Goal: Task Accomplishment & Management: Manage account settings

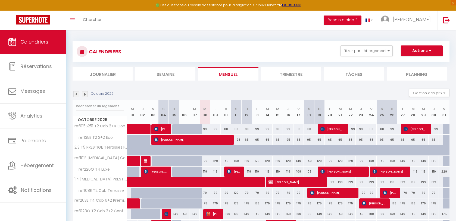
select select
click at [377, 54] on button "Filtrer par hébergement" at bounding box center [367, 50] width 52 height 11
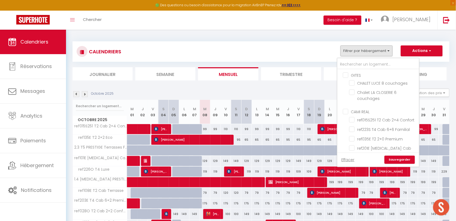
click at [207, 130] on div "99" at bounding box center [205, 129] width 10 height 10
type input "99"
select select "1"
type input "Mer 08 Octobre 2025"
type input "Jeu 09 Octobre 2025"
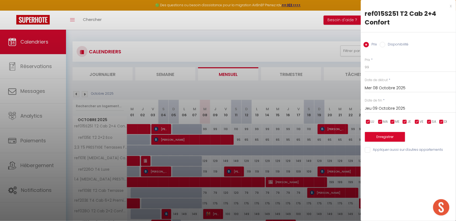
click at [402, 42] on label "Disponibilité" at bounding box center [396, 45] width 23 height 6
click at [385, 42] on input "Disponibilité" at bounding box center [382, 44] width 5 height 5
radio input "true"
radio input "false"
click at [393, 149] on input "Appliquer aussi sur d'autres appartements" at bounding box center [410, 150] width 91 height 5
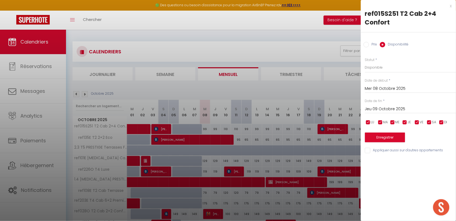
checkbox input "true"
click at [397, 135] on button "Enregistrer" at bounding box center [385, 137] width 40 height 10
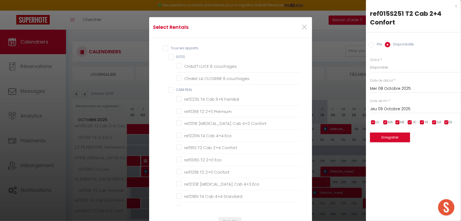
click at [163, 50] on input "Tous les apparts" at bounding box center [232, 48] width 139 height 5
checkbox input "true"
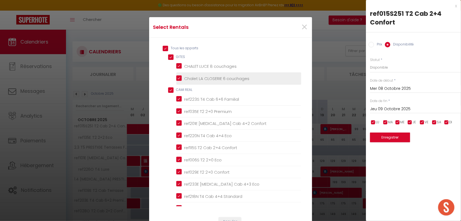
checkbox input "true"
checkbox couchages "true"
checkbox REAL "true"
checkbox Familial "true"
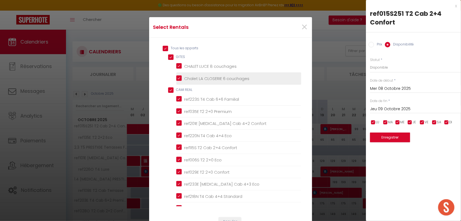
checkbox Premium "true"
checkbox Confort "true"
checkbox Eco "true"
checkbox Confort "true"
checkbox Eco "true"
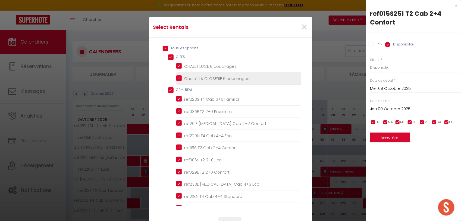
checkbox Confort "true"
checkbox Eco "true"
checkbox Standard "true"
checkbox Confort "true"
checkbox Familial "true"
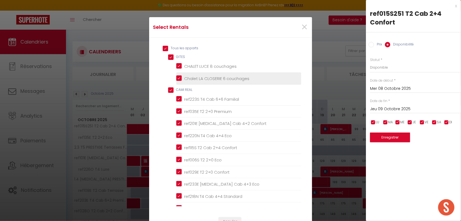
checkbox Premium "true"
checkbox Confort "true"
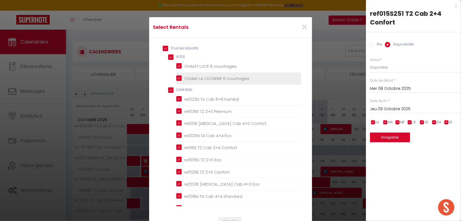
checkbox input "true"
checkbox Confort "true"
checkbox Premium "true"
checkbox Confort\+ "true"
checkbox Eco "true"
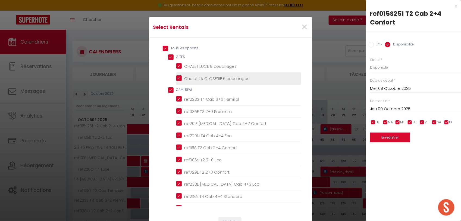
checkbox Confort\+ "true"
checkbox MAHE "true"
checkbox 2\+2 "true"
checkbox Standard "true"
checkbox Eco "true"
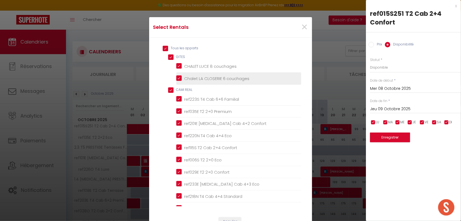
checkbox Confort\+ "true"
checkbox Standard "true"
checkbox Confort "true"
checkbox Cost "true"
checkbox Standard "true"
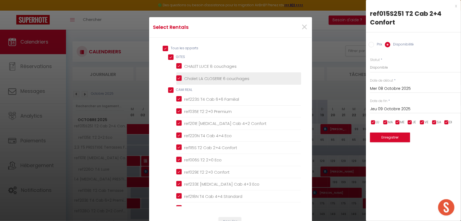
checkbox Confort "true"
checkbox Standard "true"
checkbox Bergerie "true"
checkbox Eco "true"
checkbox Premium "true"
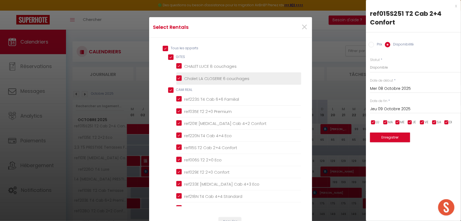
checkbox Confort "true"
checkbox Eco "true"
checkbox Fleuries "true"
checkbox Terrasse "true"
checkbox Confort\+ "true"
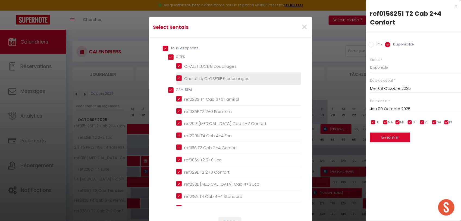
checkbox fleuries "true"
checkbox Fleuries "true"
checkbox Luxe "true"
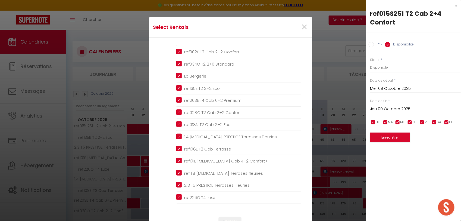
scroll to position [34, 0]
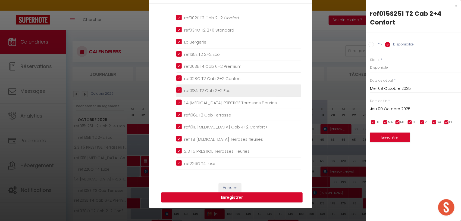
click at [176, 91] on Eco "ref018N T2 Cab 2+2 Eco" at bounding box center [238, 90] width 125 height 5
checkbox Eco "false"
checkbox input "false"
click at [216, 199] on button "Enregistrer" at bounding box center [231, 197] width 141 height 10
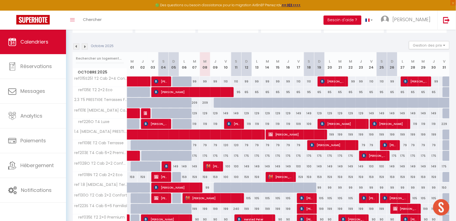
scroll to position [0, 0]
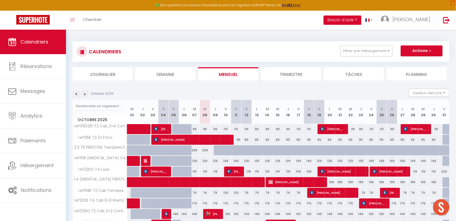
click at [204, 128] on div "99" at bounding box center [205, 129] width 10 height 10
select select "1"
type input "Mer 08 Octobre 2025"
type input "Jeu 09 Octobre 2025"
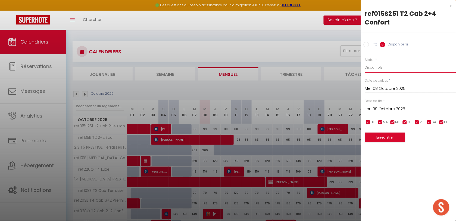
drag, startPoint x: 393, startPoint y: 69, endPoint x: 389, endPoint y: 73, distance: 5.8
click at [392, 69] on select "Disponible Indisponible" at bounding box center [410, 67] width 91 height 10
select select "0"
click at [365, 62] on select "Disponible Indisponible" at bounding box center [410, 67] width 91 height 10
click at [450, 7] on div "x" at bounding box center [406, 6] width 91 height 7
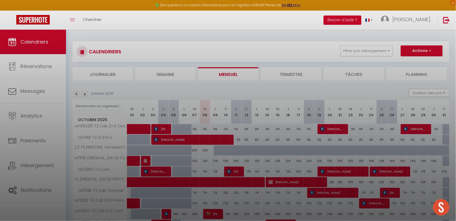
click at [448, 6] on div at bounding box center [228, 110] width 456 height 221
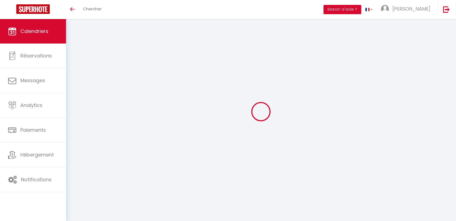
select select
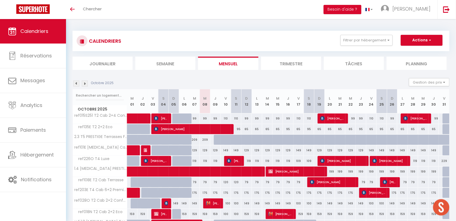
click at [204, 118] on div "99" at bounding box center [205, 118] width 10 height 10
type input "99"
select select "1"
type input "Mer 08 Octobre 2025"
type input "Jeu 09 Octobre 2025"
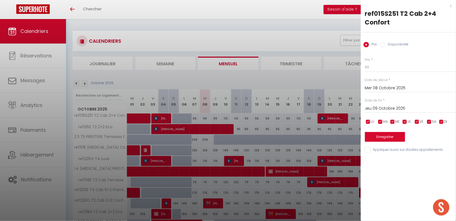
click at [396, 44] on label "Disponibilité" at bounding box center [396, 45] width 23 height 6
click at [385, 44] on input "Disponibilité" at bounding box center [382, 44] width 5 height 5
radio input "true"
click at [385, 69] on select "Disponible Indisponible" at bounding box center [410, 67] width 91 height 10
radio input "false"
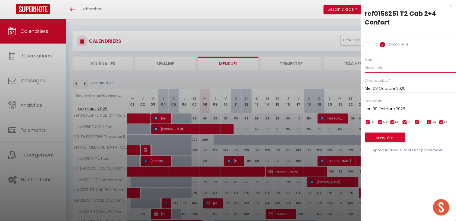
select select "0"
click at [365, 62] on select "Disponible Indisponible" at bounding box center [410, 67] width 91 height 10
click at [385, 150] on input "Appliquer aussi sur d'autres appartements" at bounding box center [410, 150] width 91 height 5
checkbox input "true"
click at [385, 136] on button "Enregistrer" at bounding box center [385, 137] width 40 height 10
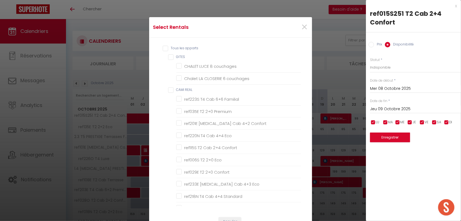
click at [168, 48] on input "Tous les apparts" at bounding box center [232, 48] width 139 height 5
checkbox input "true"
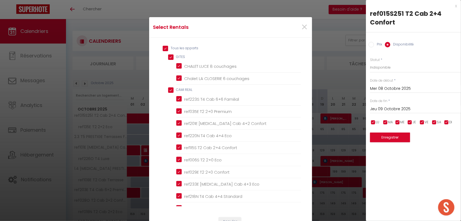
checkbox input "true"
checkbox couchages "true"
checkbox REAL "true"
checkbox Familial "true"
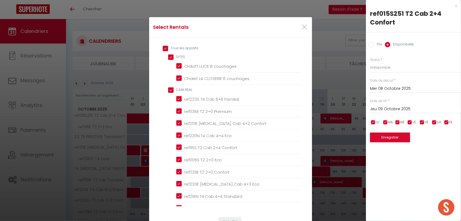
checkbox Premium "true"
checkbox Confort "true"
checkbox Eco "true"
checkbox Confort "true"
checkbox Eco "true"
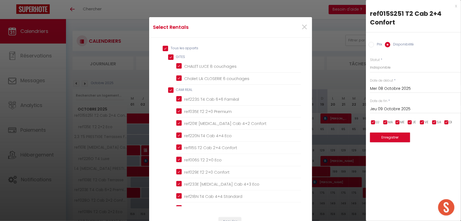
checkbox Confort "true"
checkbox Eco "true"
checkbox Standard "true"
checkbox Confort "true"
checkbox Familial "true"
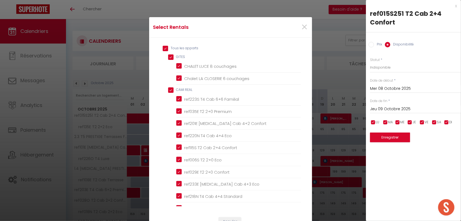
checkbox Premium "true"
checkbox Confort "true"
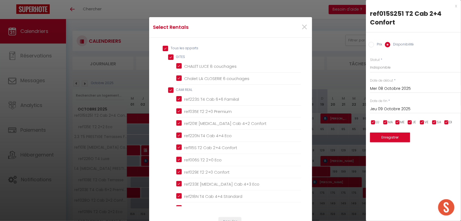
checkbox input "true"
checkbox Confort "true"
checkbox Premium "true"
checkbox Confort\+ "true"
checkbox Eco "true"
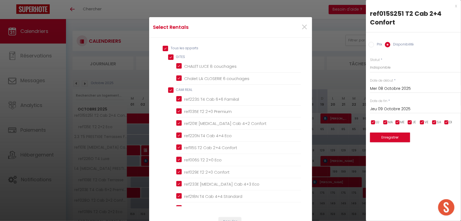
checkbox Confort\+ "true"
checkbox MAHE "true"
checkbox 2\+2 "true"
checkbox Standard "true"
checkbox Eco "true"
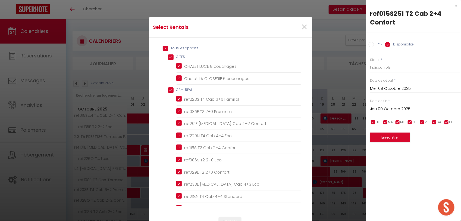
checkbox Confort\+ "true"
checkbox Standard "true"
checkbox Confort "true"
checkbox Cost "true"
checkbox Standard "true"
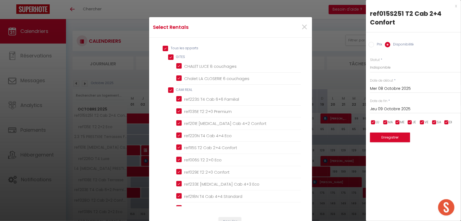
checkbox Confort "true"
checkbox Standard "true"
checkbox Bergerie "true"
checkbox Eco "true"
checkbox Premium "true"
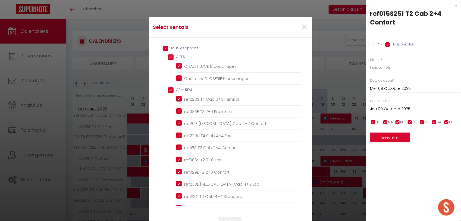
checkbox Confort "true"
checkbox Eco "true"
checkbox Fleuries "true"
checkbox Terrasse "true"
checkbox Confort\+ "true"
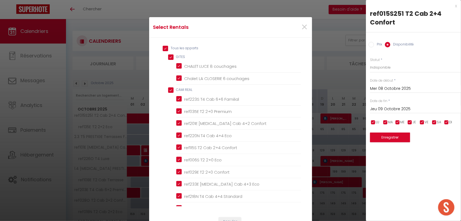
checkbox fleuries "true"
checkbox Fleuries "true"
checkbox Luxe "true"
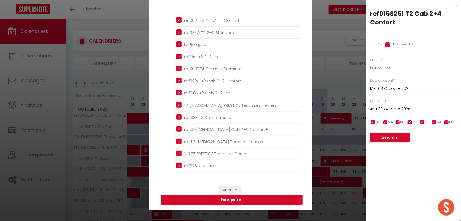
scroll to position [68, 0]
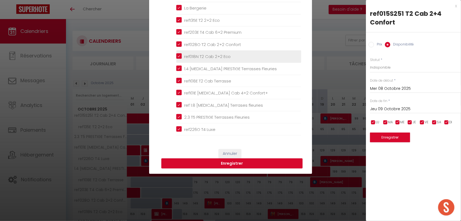
click at [176, 57] on Eco "ref018N T2 Cab 2+2 Eco" at bounding box center [238, 56] width 125 height 5
checkbox Eco "false"
checkbox input "false"
click at [228, 165] on button "Enregistrer" at bounding box center [231, 163] width 141 height 10
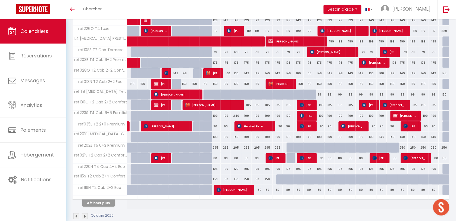
scroll to position [142, 0]
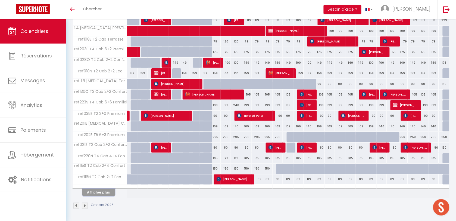
click at [101, 194] on button "Afficher plus" at bounding box center [98, 192] width 33 height 7
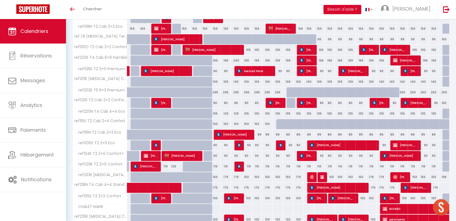
scroll to position [219, 0]
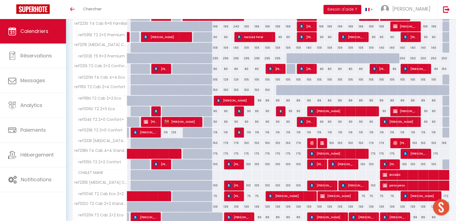
click at [206, 155] on div at bounding box center [209, 157] width 10 height 10
select select "1"
type input "Mer 08 Octobre 2025"
type input "Jeu 09 Octobre 2025"
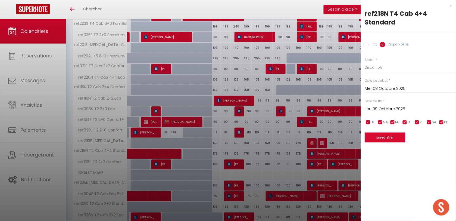
click at [386, 136] on button "Enregistrer" at bounding box center [385, 137] width 40 height 10
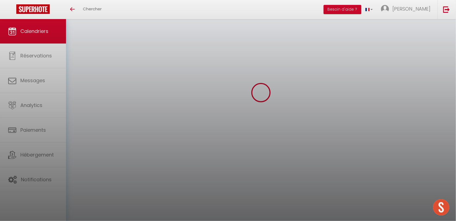
scroll to position [142, 0]
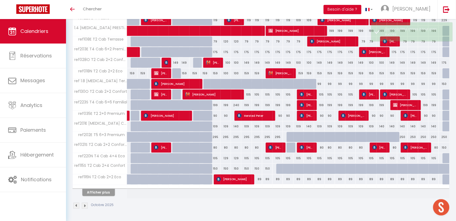
click at [97, 186] on div at bounding box center [100, 187] width 54 height 4
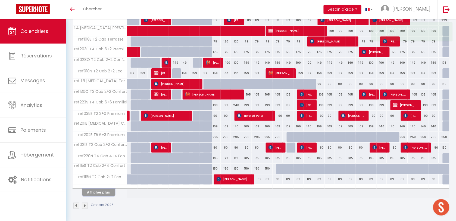
click at [97, 191] on button "Afficher plus" at bounding box center [98, 192] width 33 height 7
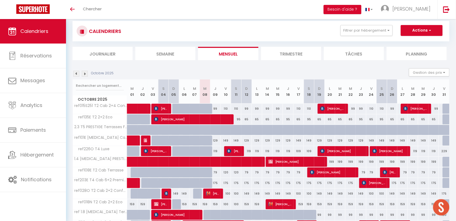
scroll to position [0, 0]
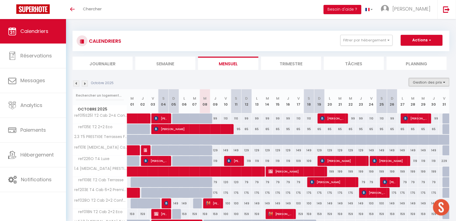
click at [424, 81] on button "Gestion des prix" at bounding box center [429, 82] width 40 height 8
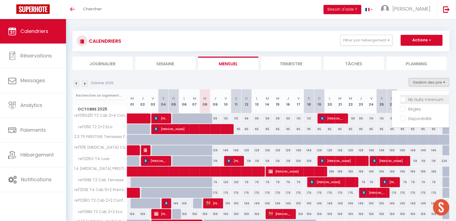
click at [419, 99] on input "Nb Nuits minimum" at bounding box center [424, 98] width 49 height 5
checkbox input "true"
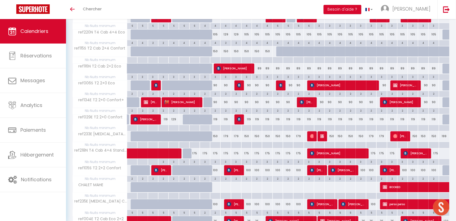
scroll to position [374, 0]
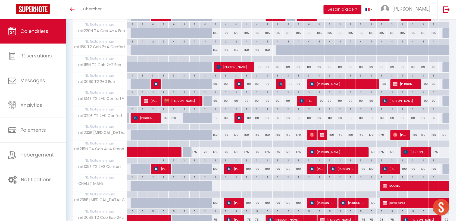
click at [204, 162] on div "3" at bounding box center [205, 159] width 10 height 5
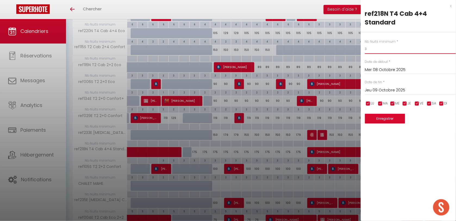
click at [376, 50] on input "3" at bounding box center [410, 49] width 91 height 10
type input "1"
click at [388, 116] on button "Enregistrer" at bounding box center [385, 119] width 40 height 10
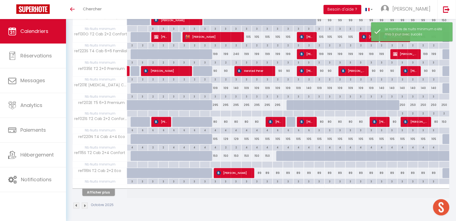
scroll to position [270, 0]
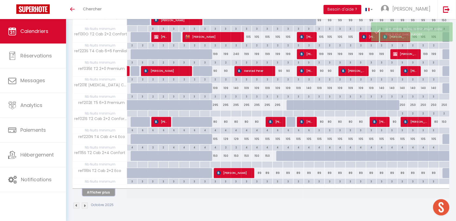
click at [93, 195] on button "Afficher plus" at bounding box center [98, 192] width 33 height 7
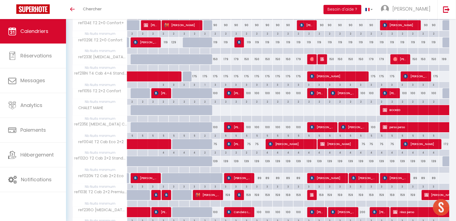
scroll to position [474, 0]
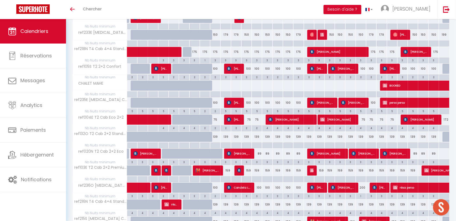
click at [207, 55] on div "175" at bounding box center [205, 52] width 10 height 10
click at [0, 0] on div at bounding box center [0, 0] width 0 height 0
click at [204, 54] on div "175" at bounding box center [205, 52] width 10 height 10
select select "1"
type input "Mer 08 Octobre 2025"
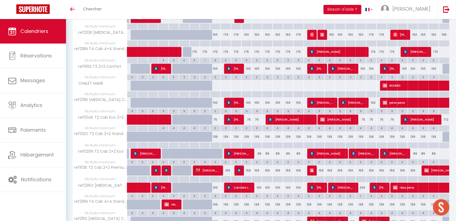
type input "Jeu 09 Octobre 2025"
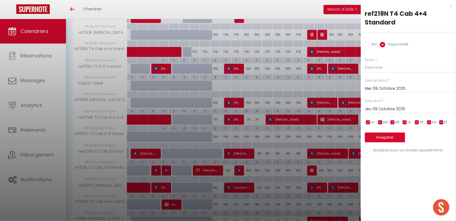
click at [372, 48] on div "Prix Disponibilité" at bounding box center [408, 41] width 95 height 18
click at [372, 46] on label "Prix" at bounding box center [373, 45] width 8 height 6
click at [369, 46] on input "Prix" at bounding box center [366, 44] width 5 height 5
radio input "true"
radio input "false"
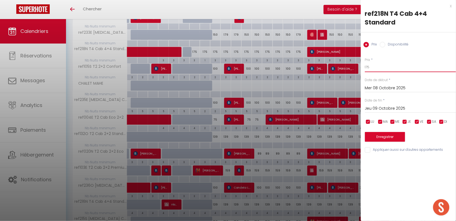
click at [379, 67] on input "175" at bounding box center [410, 67] width 91 height 10
type input "210"
click at [384, 136] on button "Enregistrer" at bounding box center [385, 137] width 40 height 10
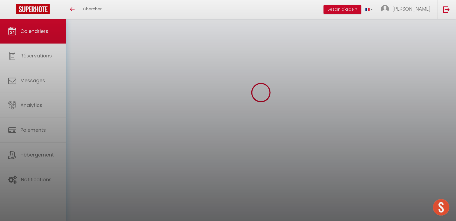
scroll to position [270, 0]
